Goal: Contribute content: Add original content to the website for others to see

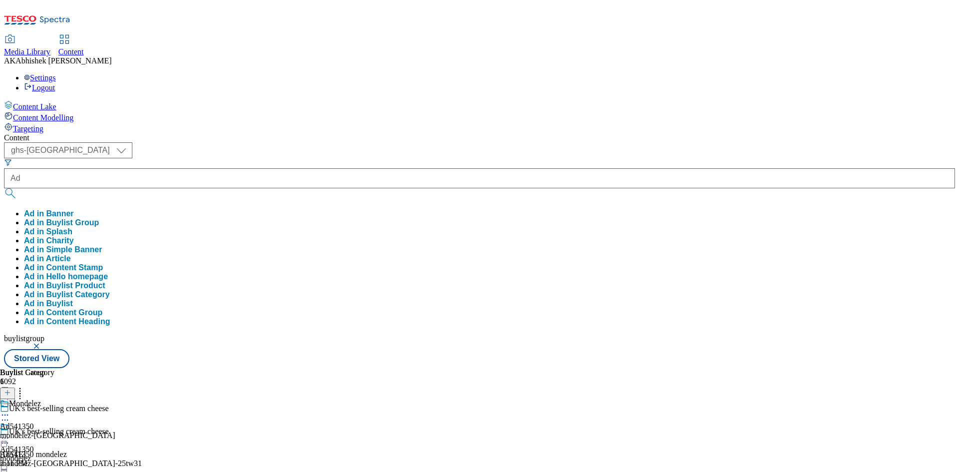
select select "ghs-[GEOGRAPHIC_DATA]"
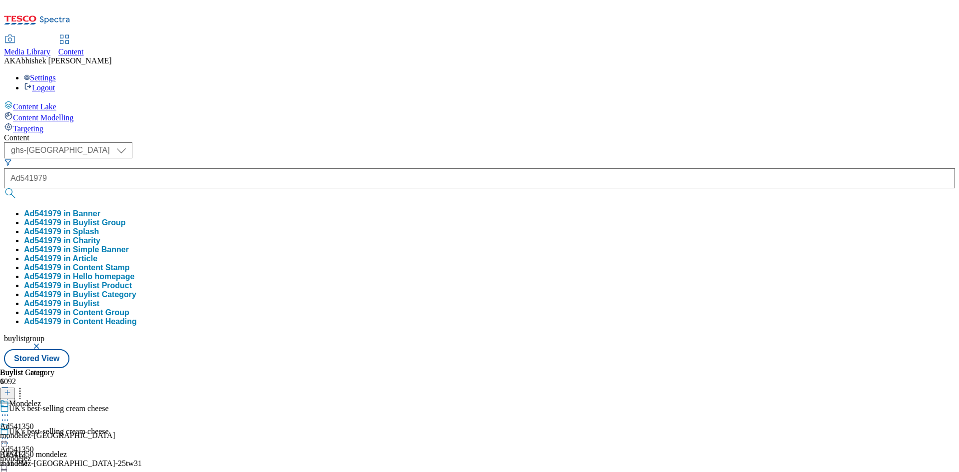
type input "Ad541979"
click at [4, 188] on button "submit" at bounding box center [11, 193] width 14 height 10
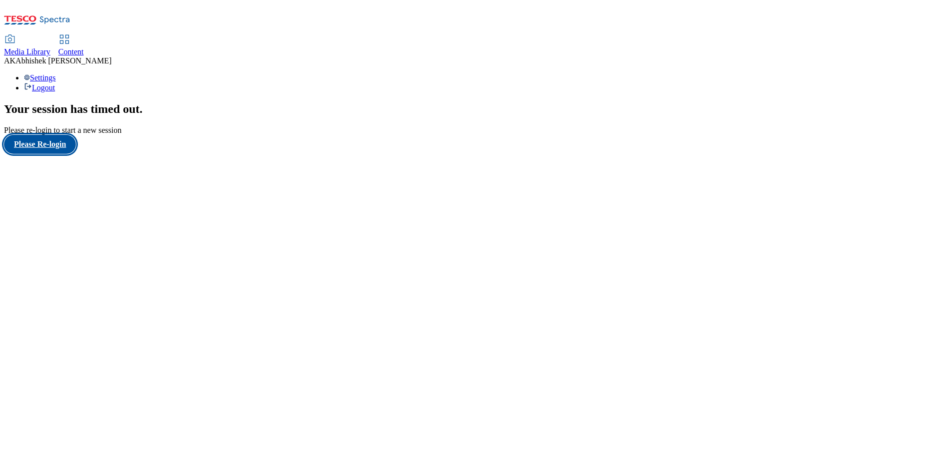
click at [55, 154] on button "Please Re-login" at bounding box center [40, 144] width 72 height 19
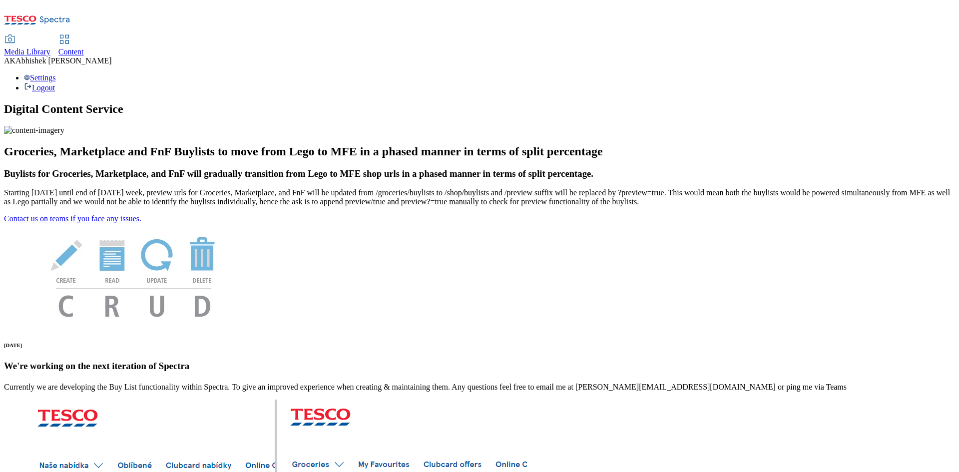
click at [84, 47] on span "Content" at bounding box center [70, 51] width 25 height 8
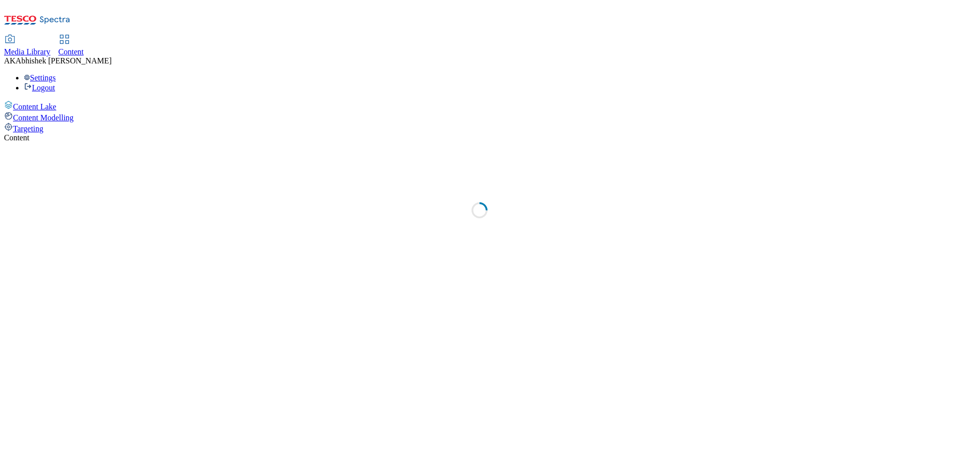
select select "ghs-[GEOGRAPHIC_DATA]"
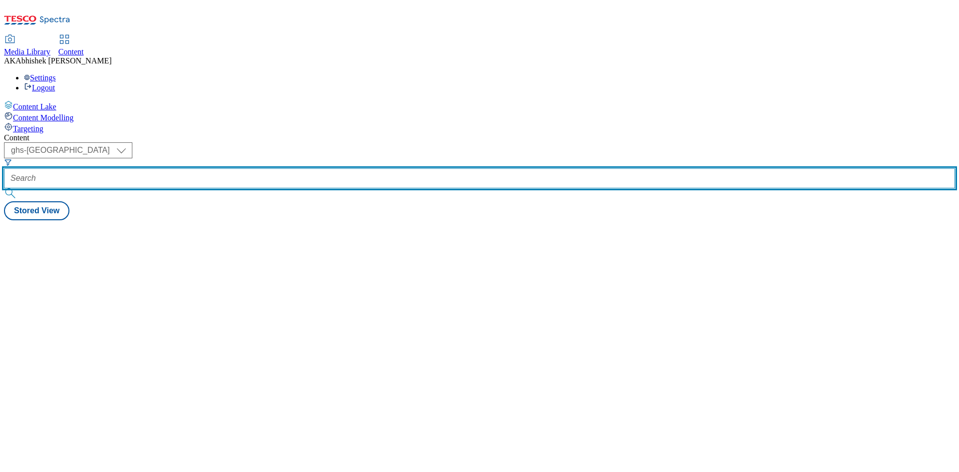
click at [258, 168] on input "text" at bounding box center [479, 178] width 951 height 20
paste input "541979"
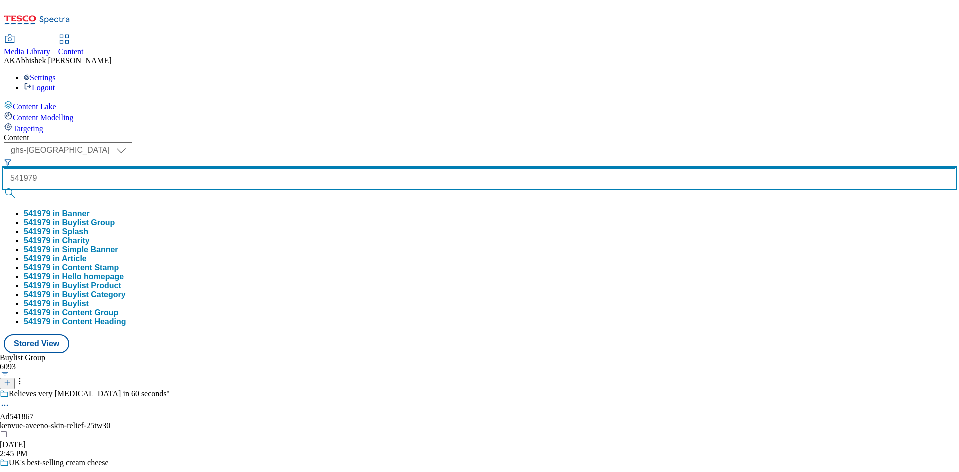
type input "541979"
click at [4, 188] on button "submit" at bounding box center [11, 193] width 14 height 10
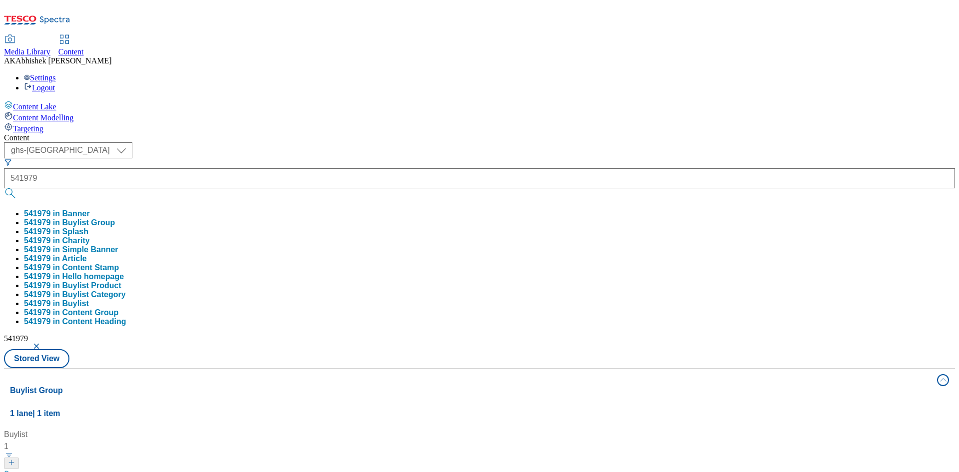
click at [215, 168] on div "541979" at bounding box center [479, 178] width 951 height 20
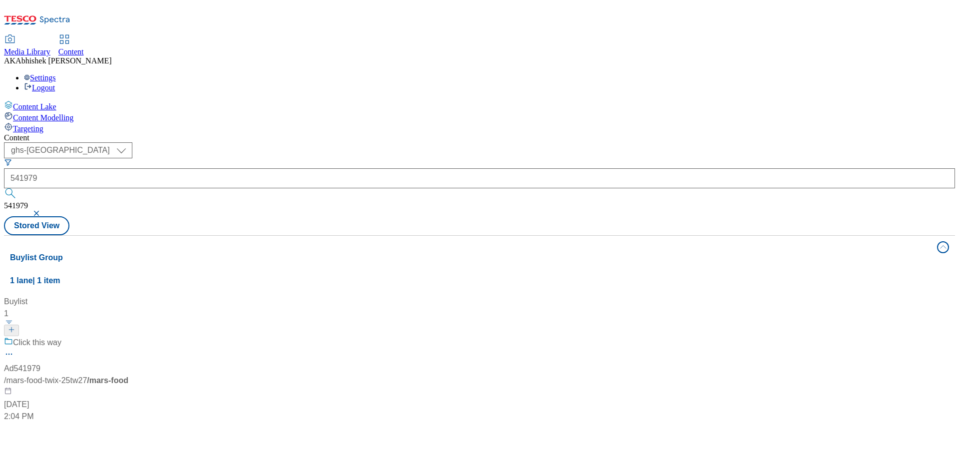
click at [129, 337] on div "Click this way" at bounding box center [66, 350] width 125 height 26
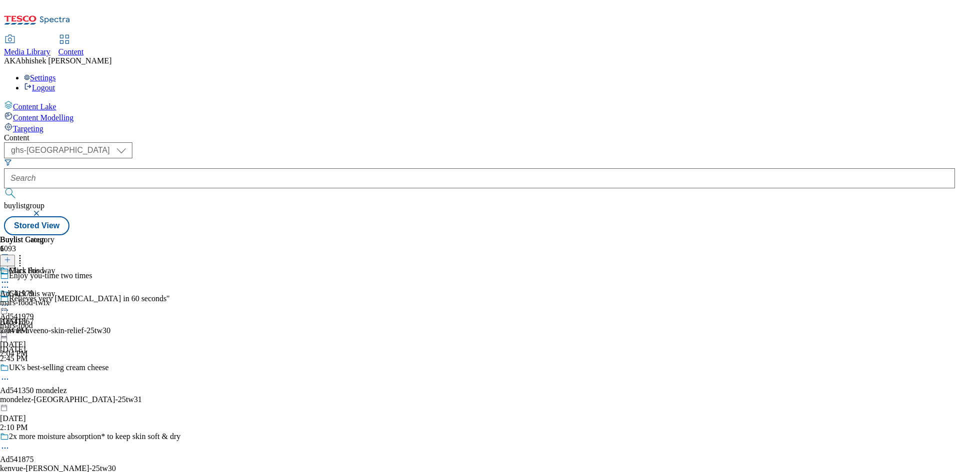
click at [10, 282] on icon at bounding box center [5, 287] width 10 height 10
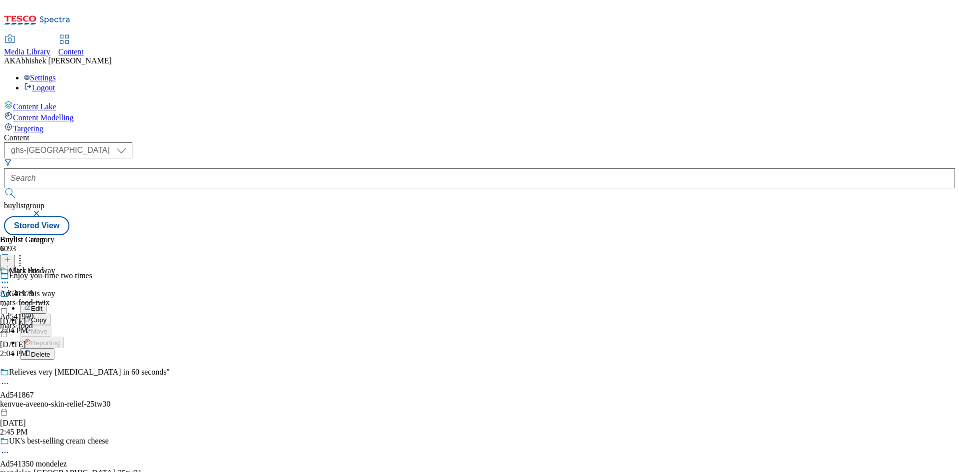
click at [42, 305] on span "Edit" at bounding box center [36, 308] width 11 height 7
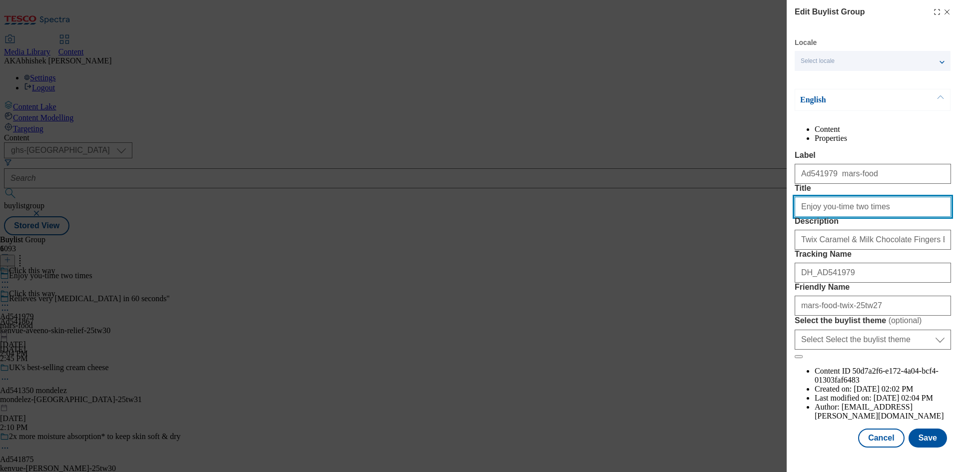
drag, startPoint x: 882, startPoint y: 249, endPoint x: 902, endPoint y: 259, distance: 22.8
click at [882, 217] on input "Enjoy you-time two times" at bounding box center [872, 207] width 156 height 20
click at [919, 439] on button "Save" at bounding box center [927, 437] width 38 height 19
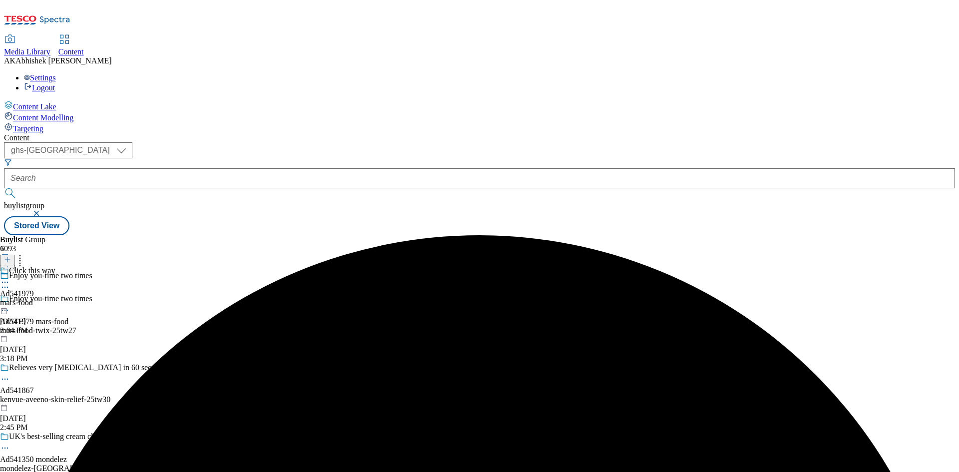
click at [10, 277] on icon at bounding box center [5, 282] width 10 height 10
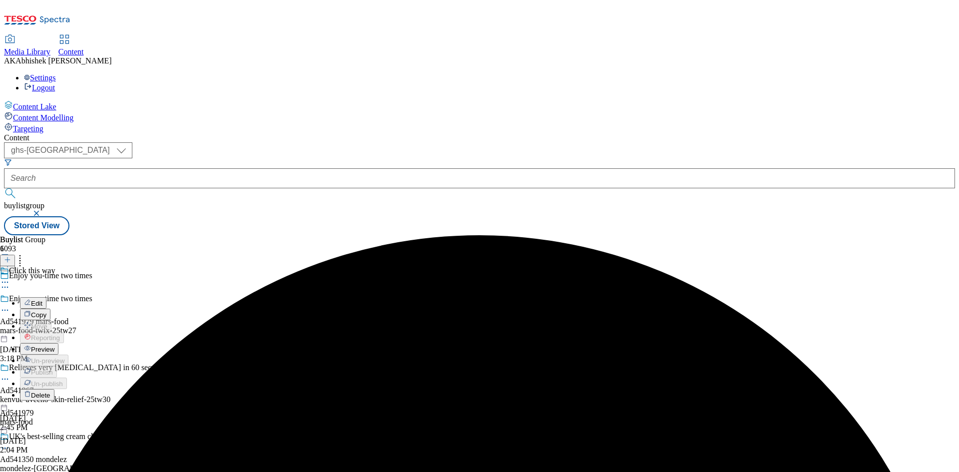
click at [42, 300] on span "Edit" at bounding box center [36, 303] width 11 height 7
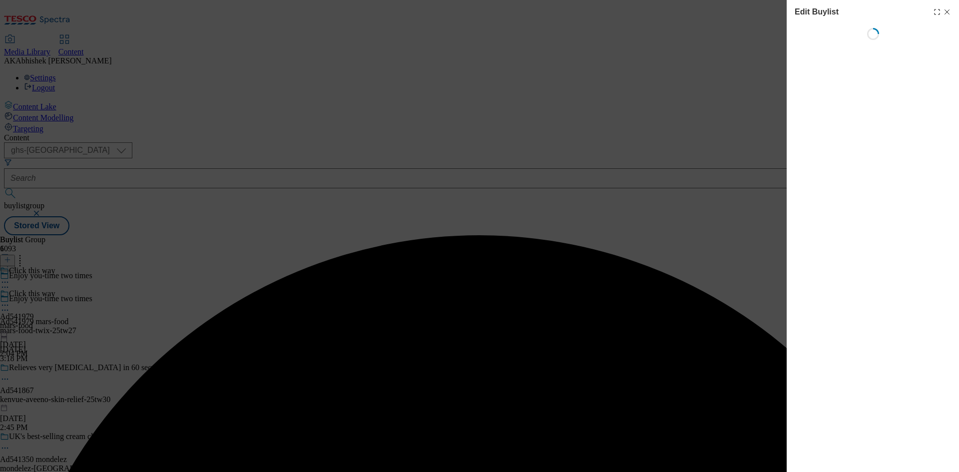
select select "tactical"
select select "supplier funded short term 1-3 weeks"
select select "dunnhumby"
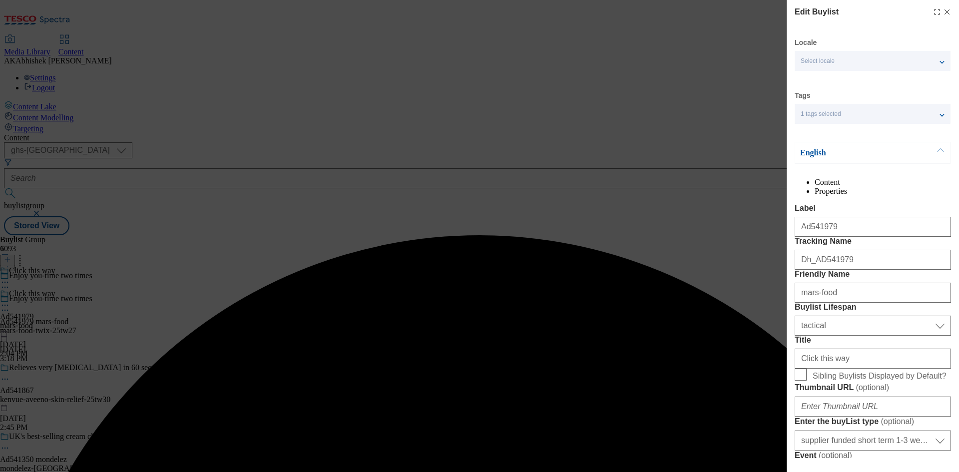
select select "Banner"
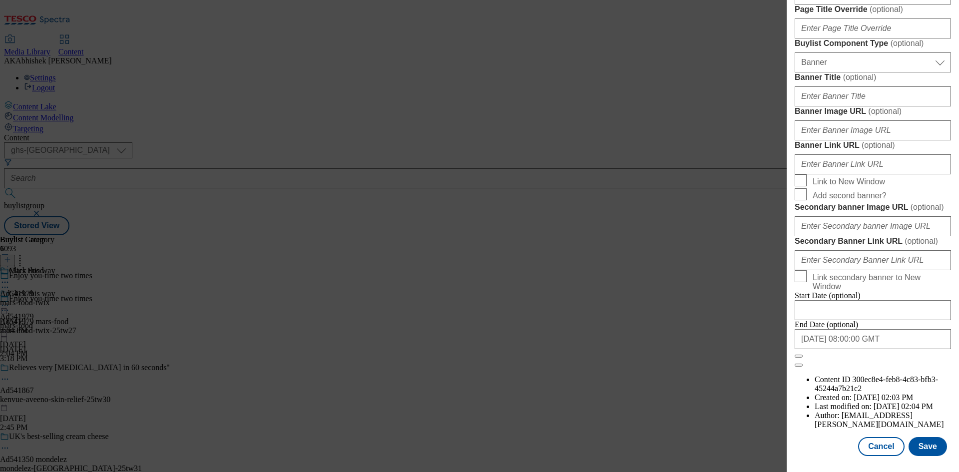
scroll to position [1034, 0]
click at [917, 445] on button "Save" at bounding box center [927, 446] width 38 height 19
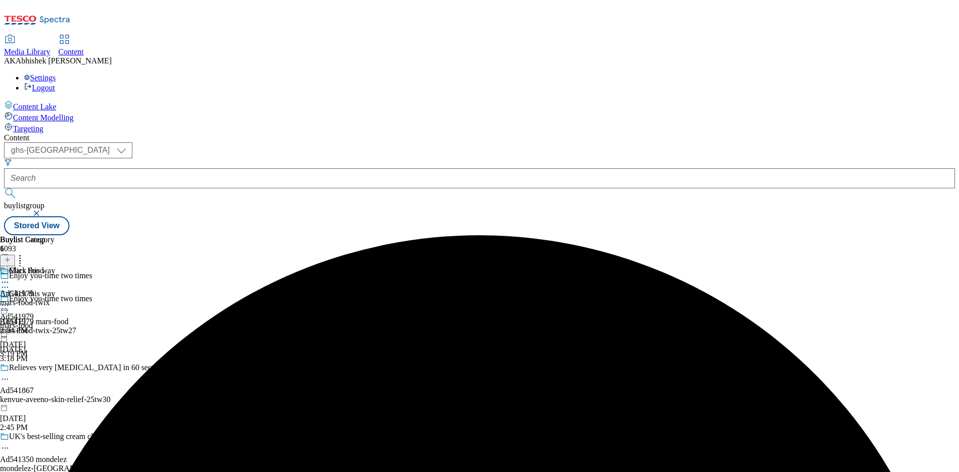
click at [10, 277] on icon at bounding box center [5, 282] width 10 height 10
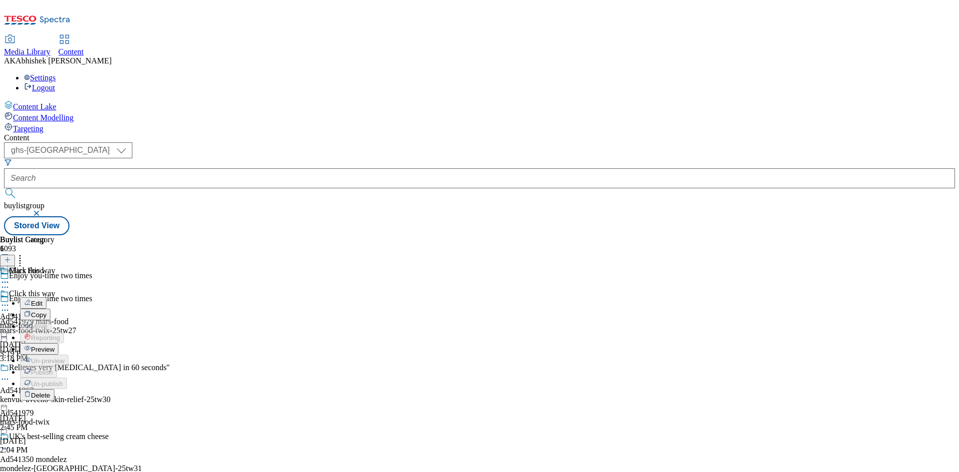
click at [42, 300] on span "Edit" at bounding box center [36, 303] width 11 height 7
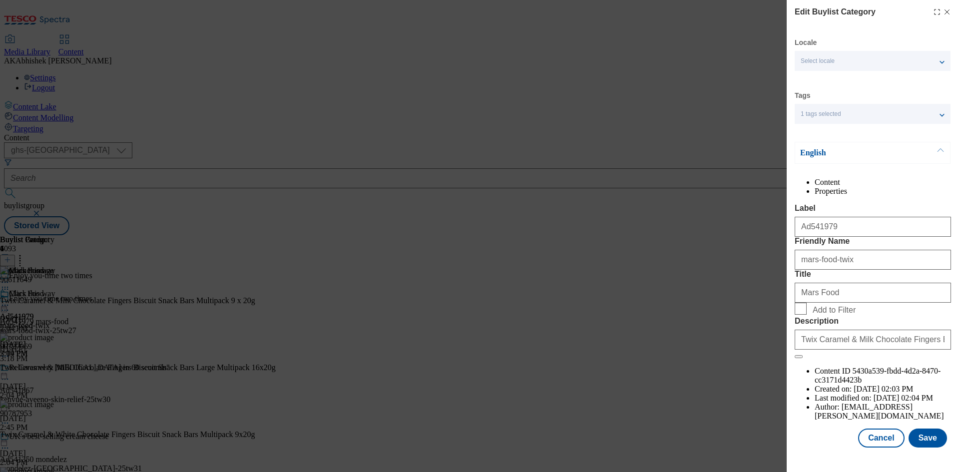
scroll to position [19, 0]
click at [914, 437] on button "Save" at bounding box center [927, 437] width 38 height 19
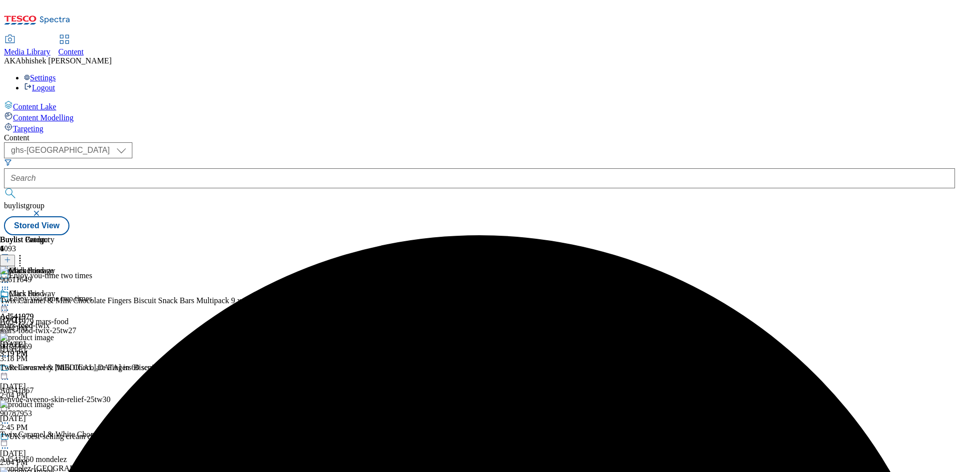
click at [10, 300] on icon at bounding box center [5, 305] width 10 height 10
click at [54, 369] on span "Preview" at bounding box center [42, 372] width 23 height 7
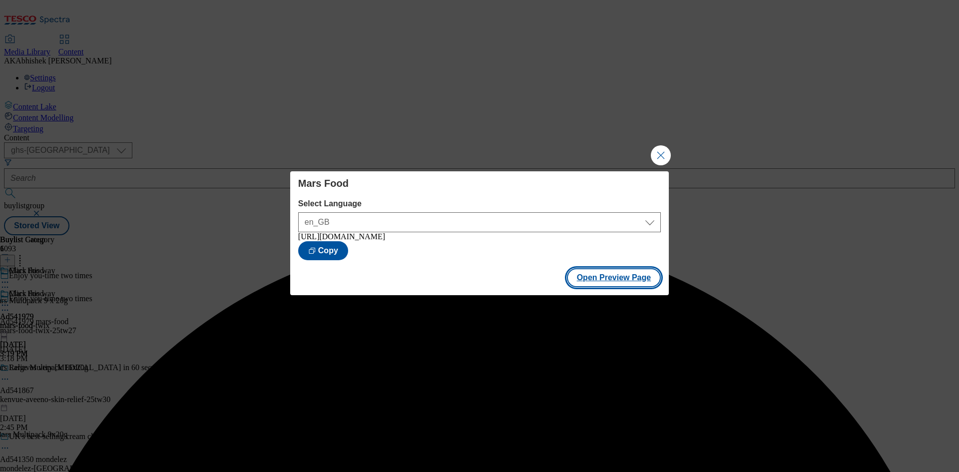
click at [617, 281] on button "Open Preview Page" at bounding box center [614, 277] width 94 height 19
click at [665, 153] on button "Close Modal" at bounding box center [661, 155] width 20 height 20
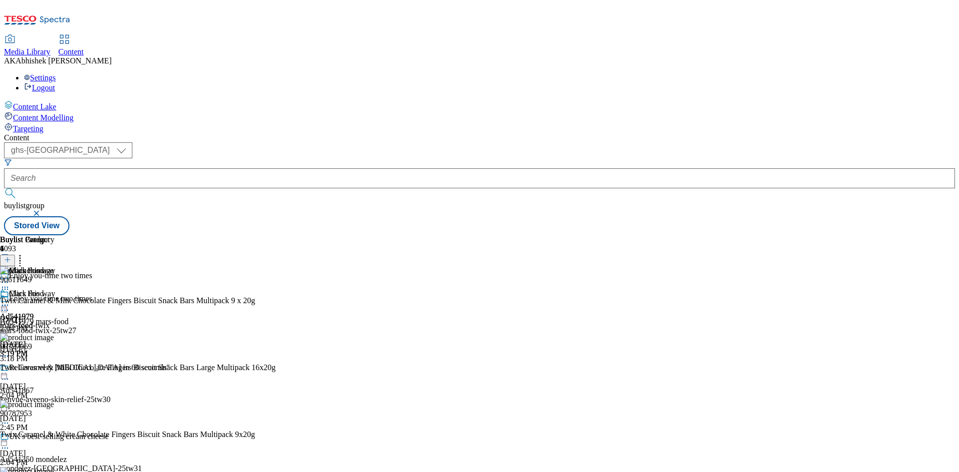
click at [10, 300] on icon at bounding box center [5, 305] width 10 height 10
click at [53, 403] on span "Publish" at bounding box center [42, 406] width 22 height 7
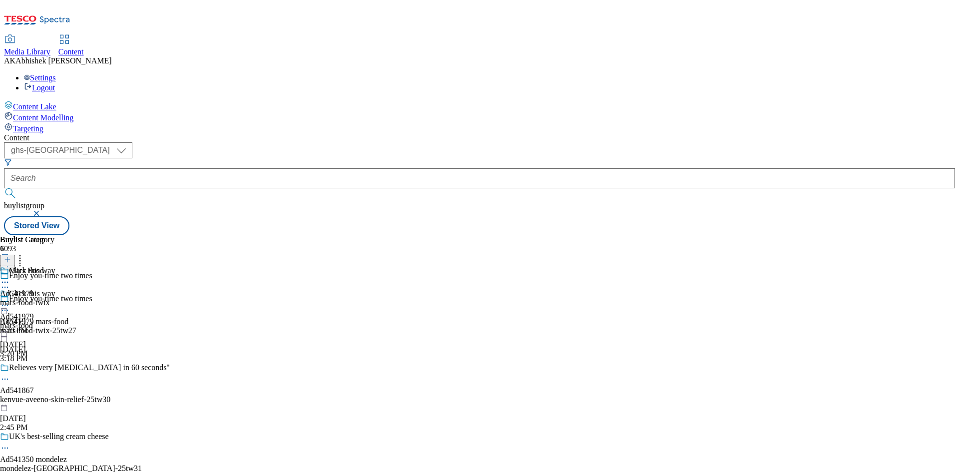
click at [42, 210] on button "button" at bounding box center [37, 213] width 10 height 6
